Goal: Communication & Community: Participate in discussion

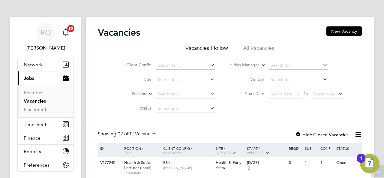
scroll to position [48, 0]
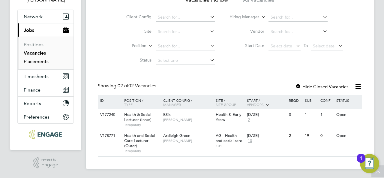
click at [35, 61] on link "Placements" at bounding box center [36, 61] width 25 height 6
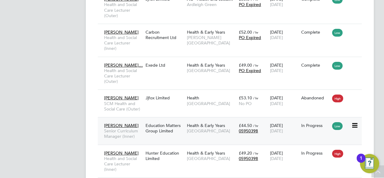
click at [204, 128] on span "Health & Early Years" at bounding box center [206, 125] width 38 height 5
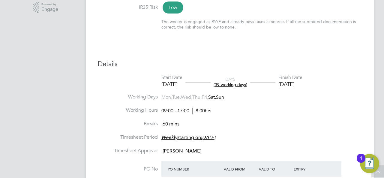
scroll to position [252, 0]
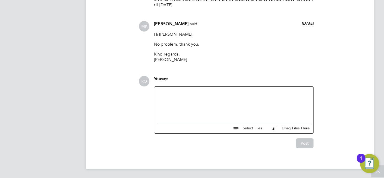
click at [176, 97] on div at bounding box center [234, 103] width 152 height 26
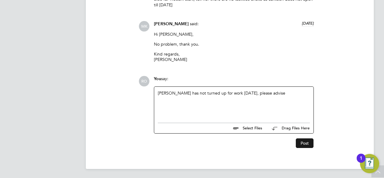
click at [303, 145] on button "Post" at bounding box center [305, 143] width 18 height 10
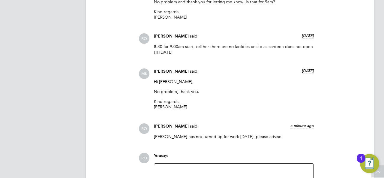
scroll to position [1231, 0]
